Goal: Information Seeking & Learning: Find contact information

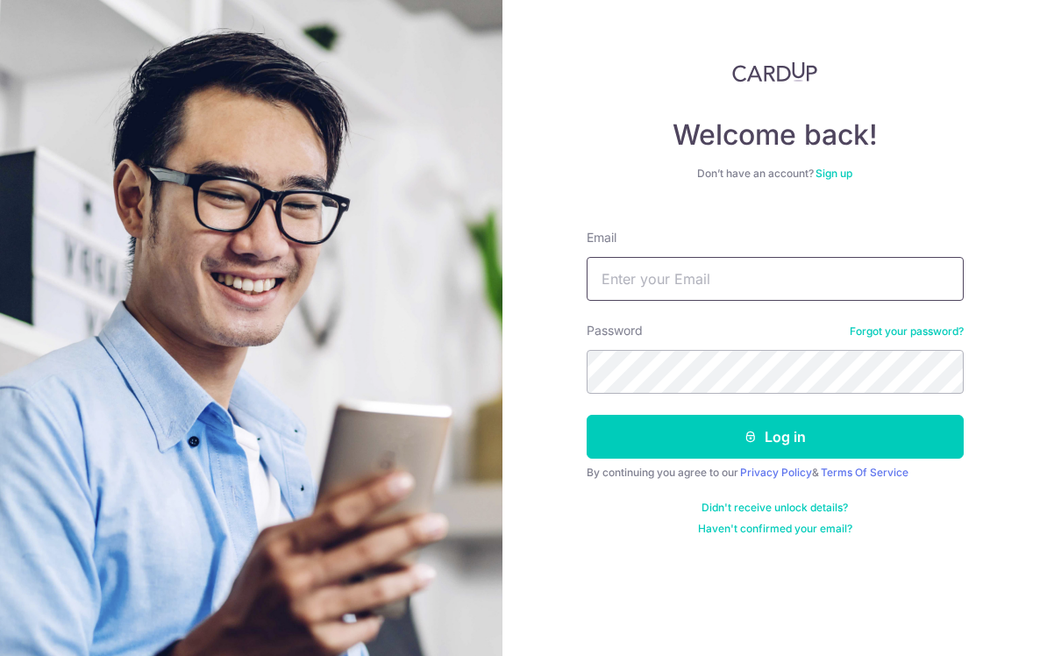
click at [636, 267] on input "Email" at bounding box center [775, 279] width 377 height 44
type input "lim_bernard@yahoo.com"
click at [775, 437] on button "Log in" at bounding box center [775, 437] width 377 height 44
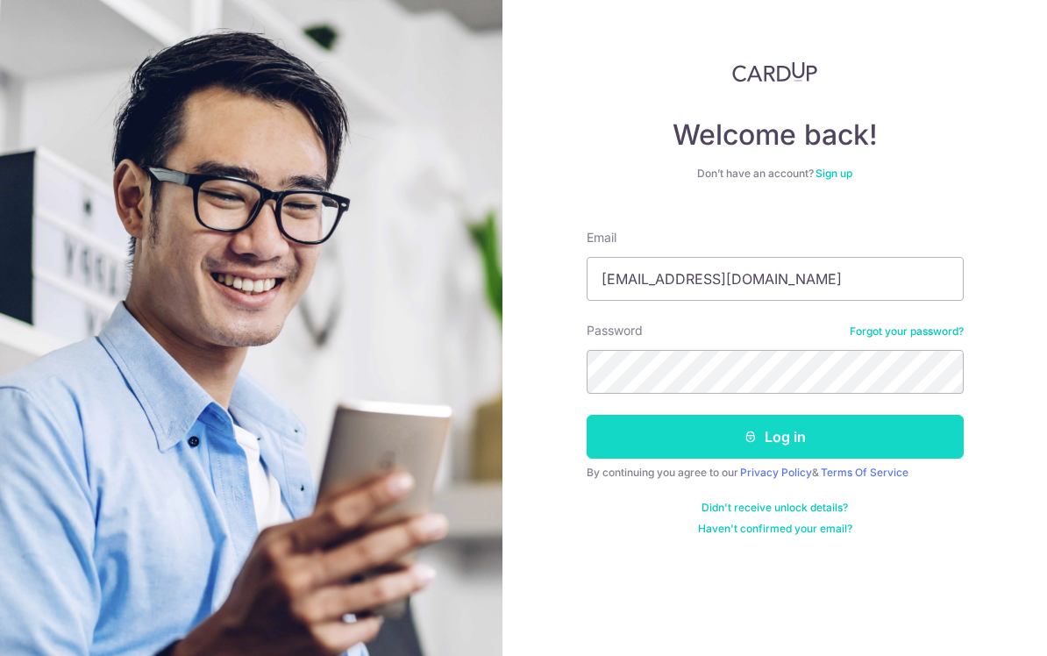
click at [794, 431] on button "Log in" at bounding box center [775, 437] width 377 height 44
click at [786, 440] on button "Log in" at bounding box center [775, 437] width 377 height 44
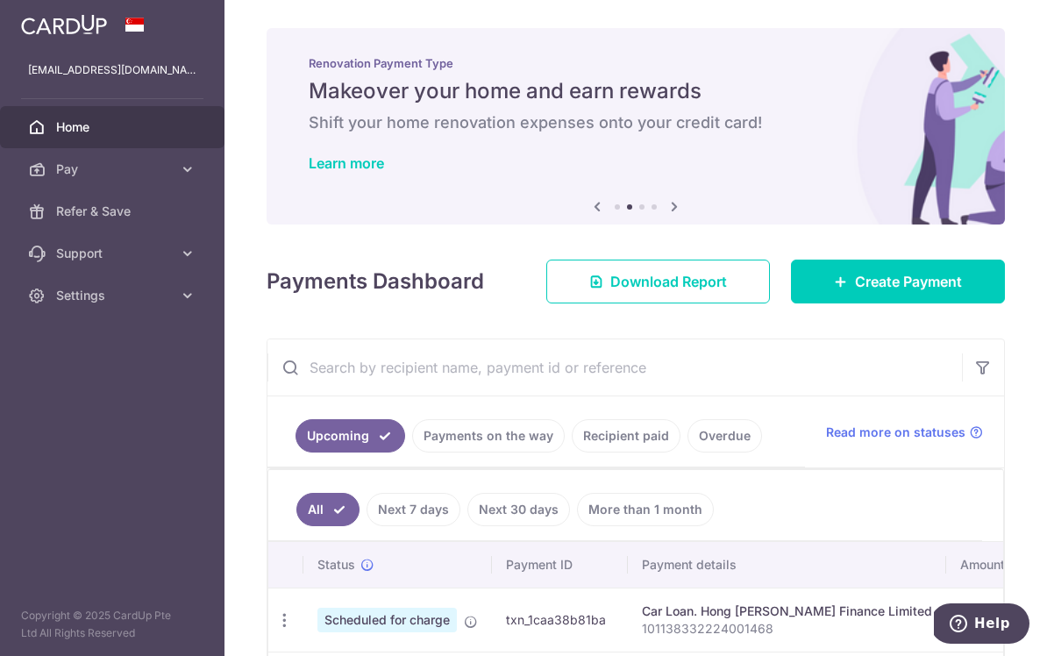
click at [0, 0] on icon "button" at bounding box center [0, 0] width 0 height 0
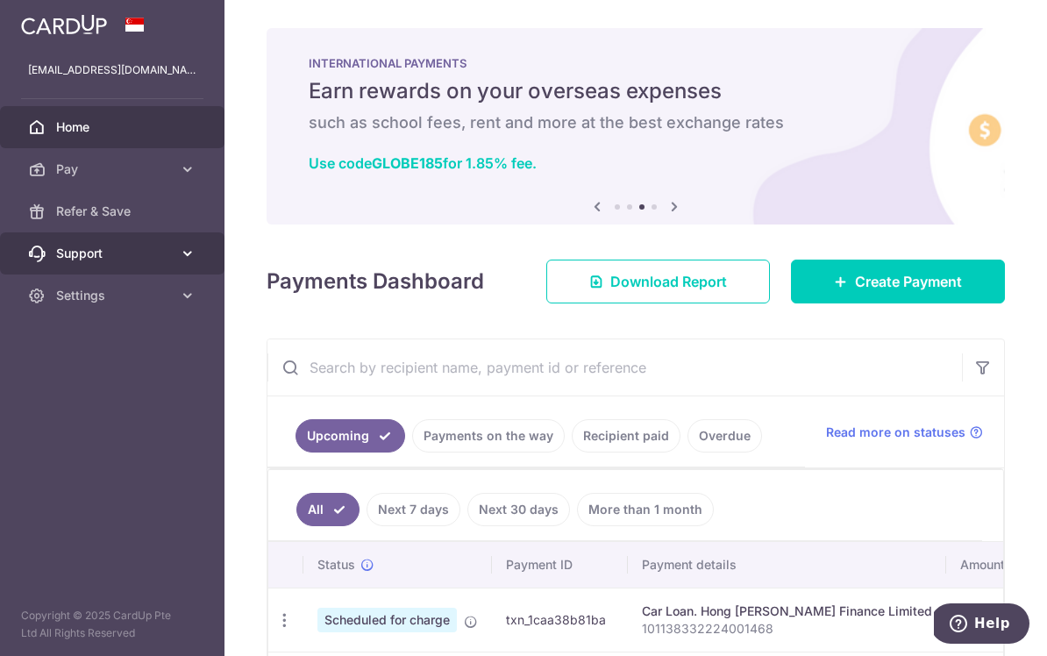
click at [182, 240] on link "Support" at bounding box center [112, 253] width 225 height 42
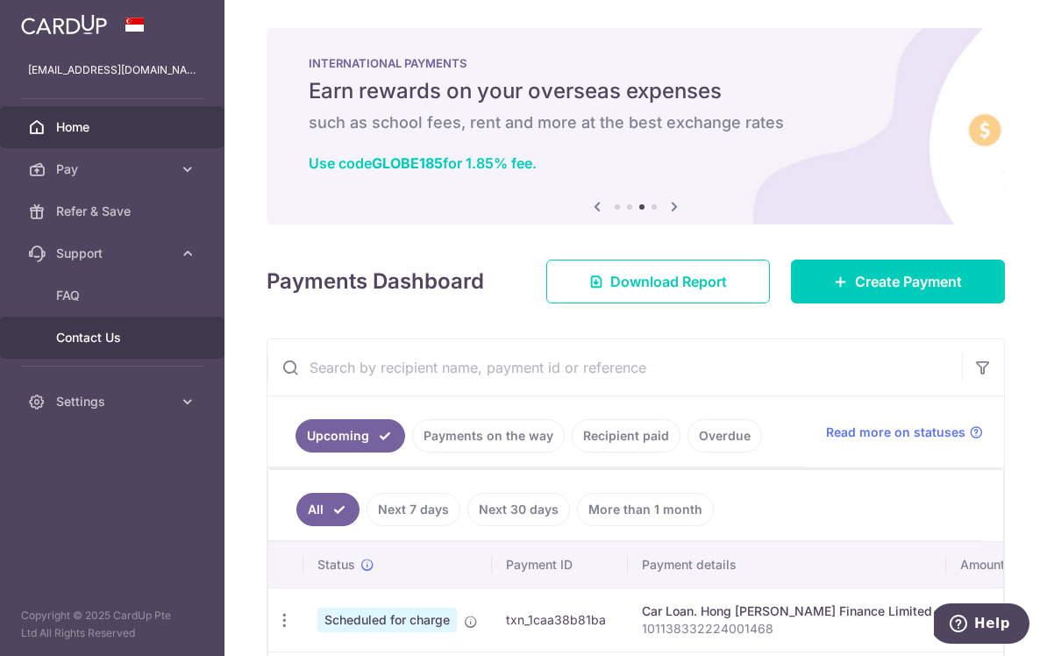
click at [101, 338] on span "Contact Us" at bounding box center [114, 338] width 116 height 18
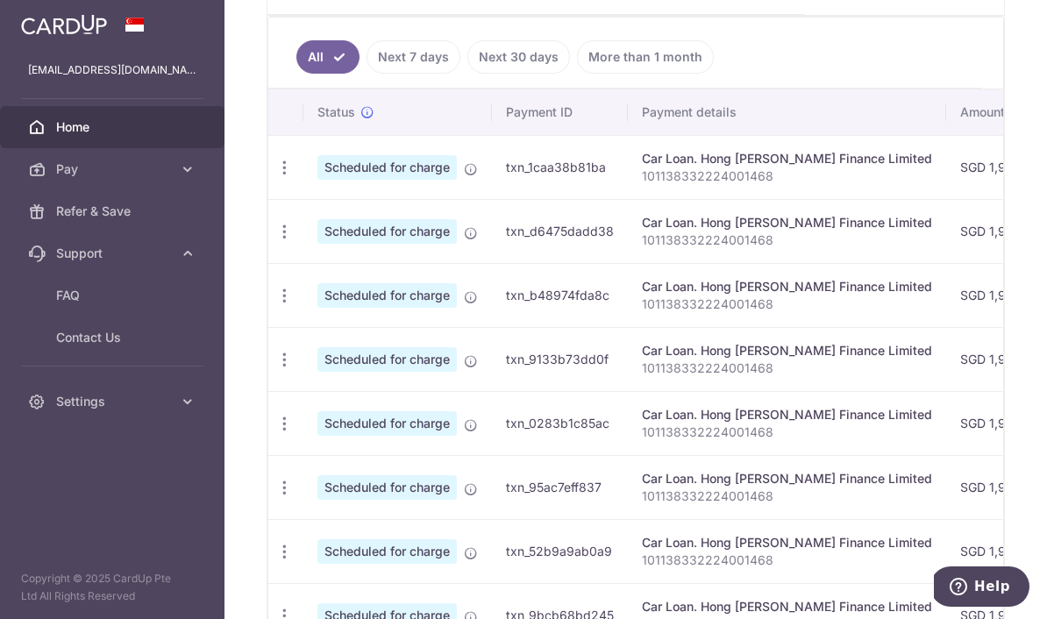
click at [0, 0] on icon "button" at bounding box center [0, 0] width 0 height 0
click at [174, 390] on link "Settings" at bounding box center [112, 402] width 225 height 42
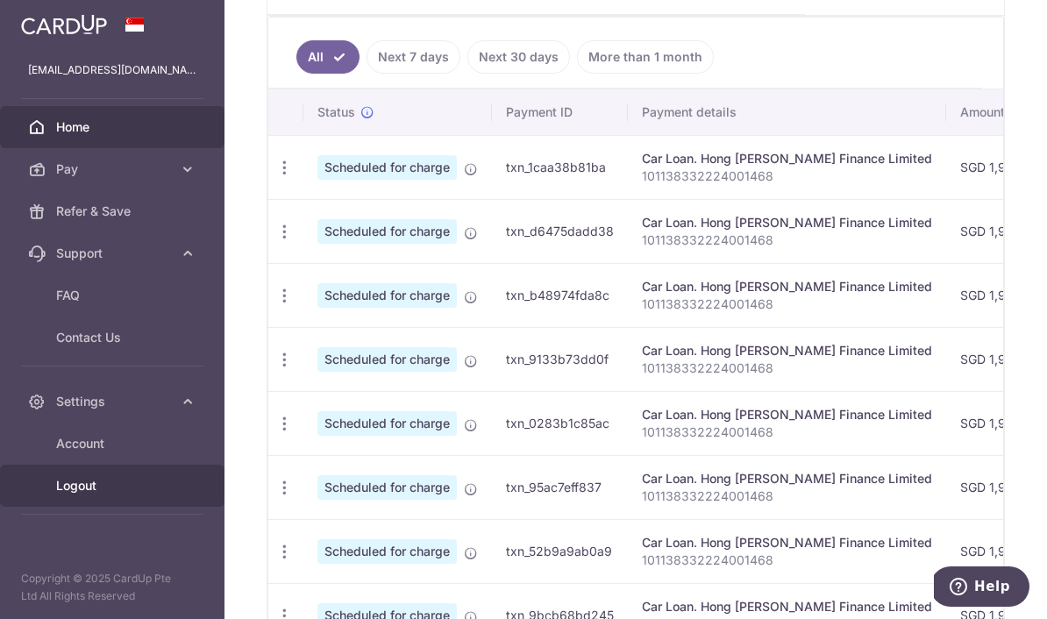
click at [82, 496] on link "Logout" at bounding box center [112, 486] width 225 height 42
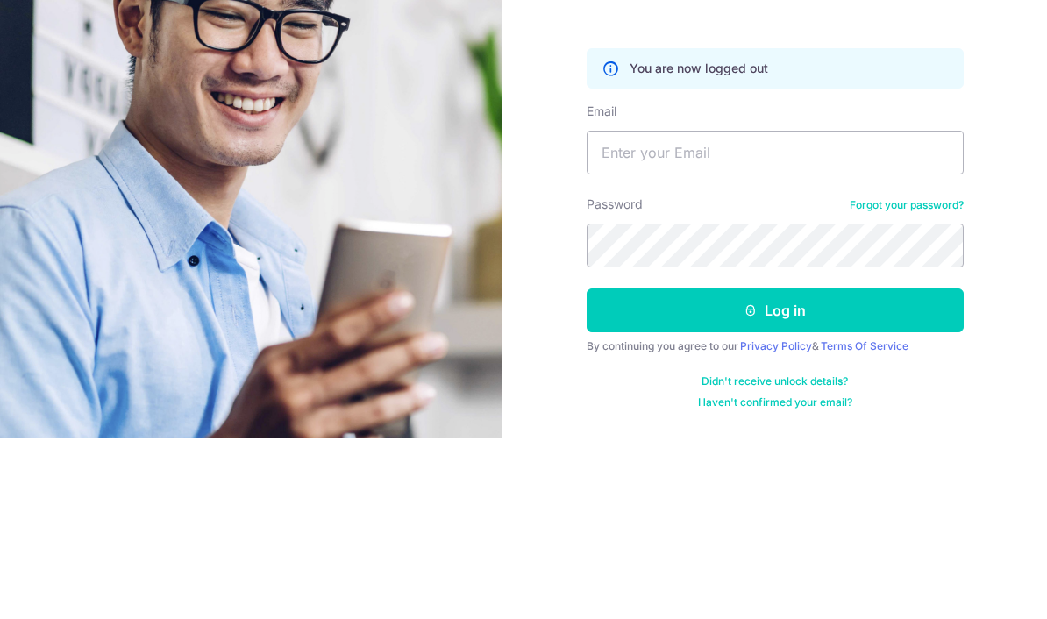
scroll to position [62, 0]
